Goal: Information Seeking & Learning: Learn about a topic

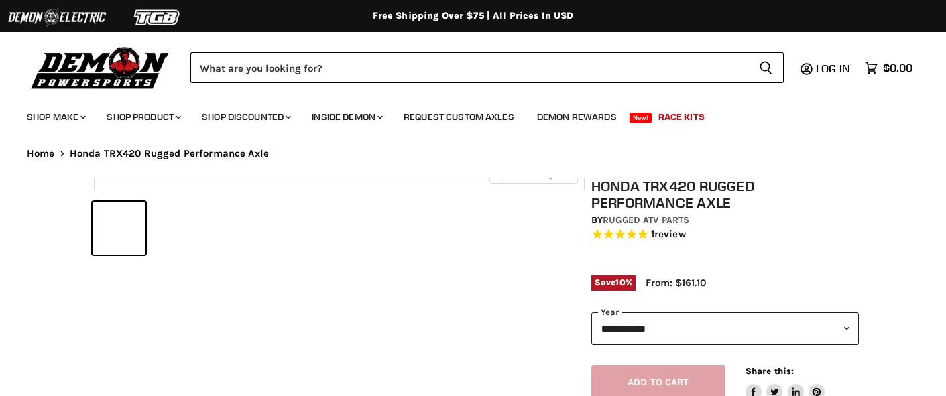
select select "******"
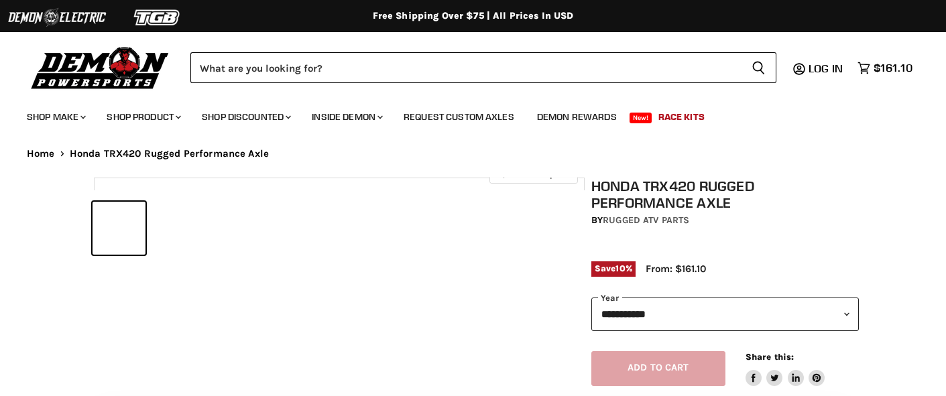
select select "******"
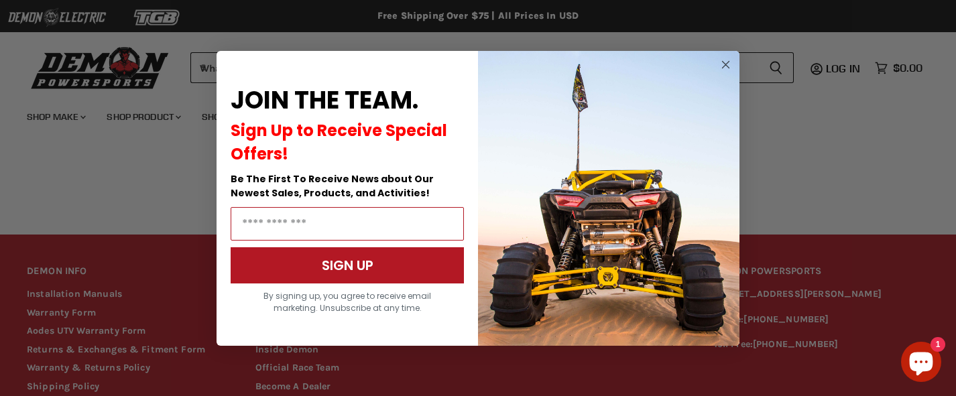
scroll to position [1303, 0]
